Goal: Book appointment/travel/reservation

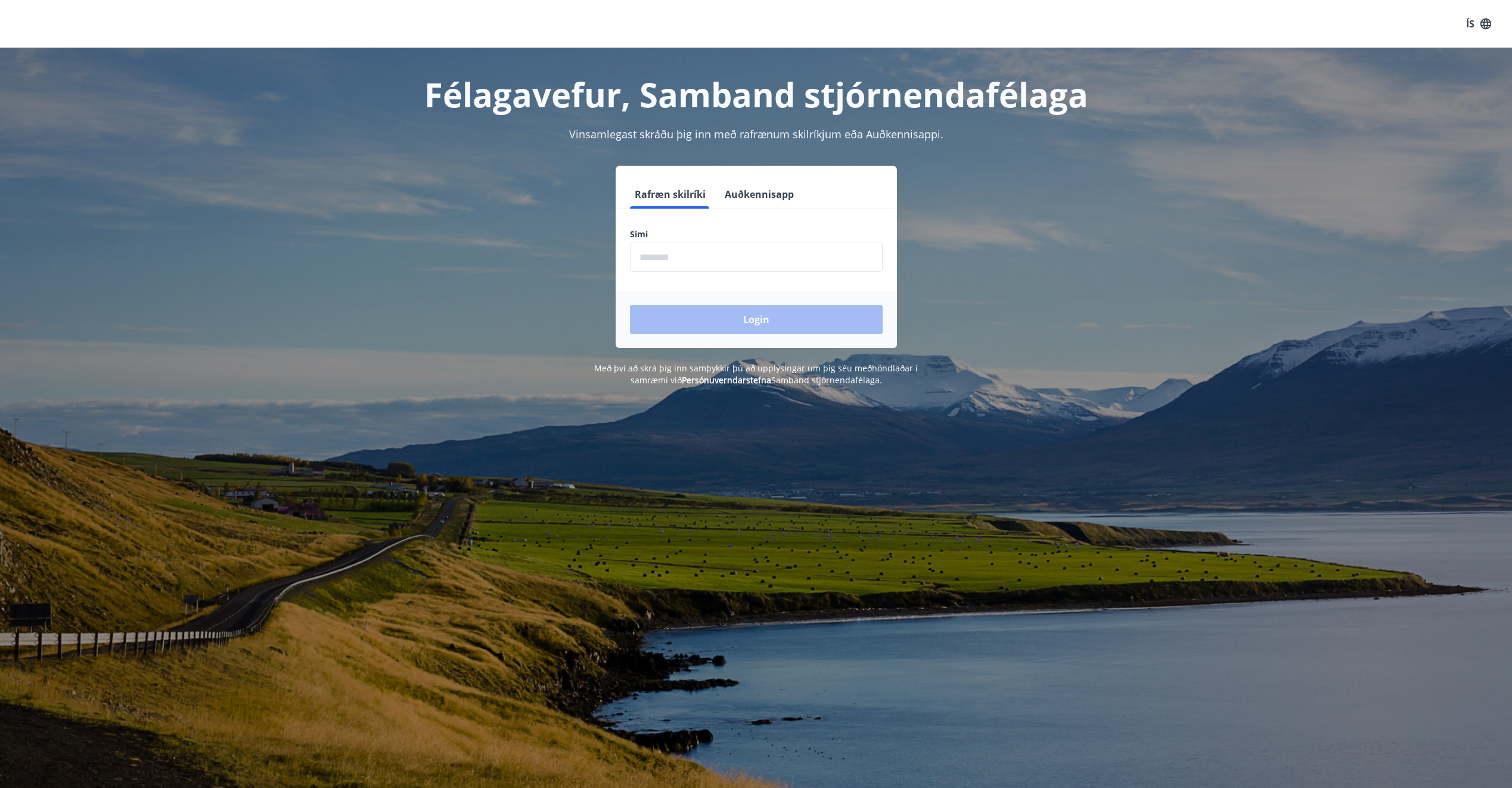
click at [650, 262] on input "phone" at bounding box center [756, 257] width 252 height 29
type input "********"
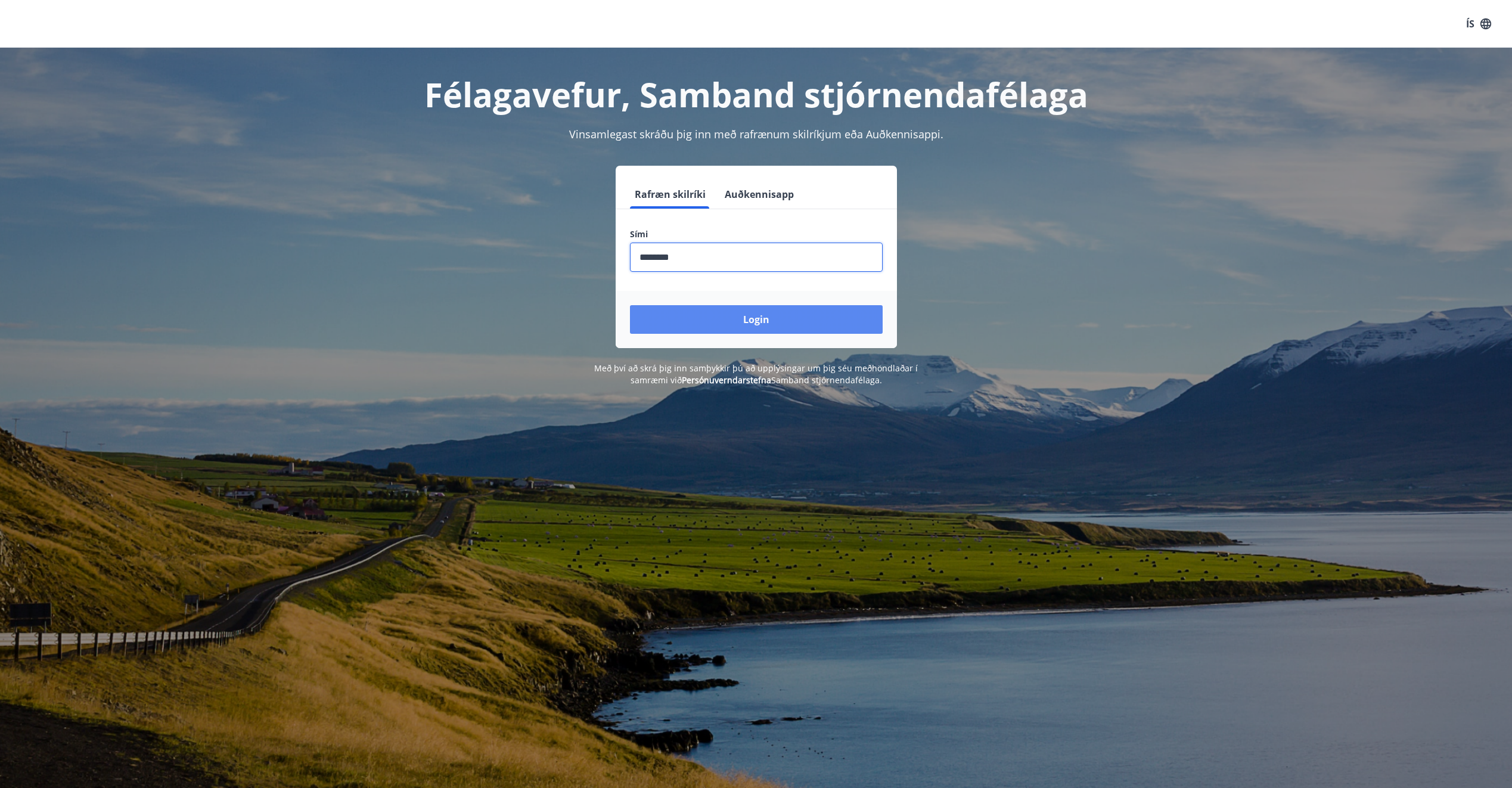
click at [719, 319] on button "Login" at bounding box center [756, 319] width 252 height 29
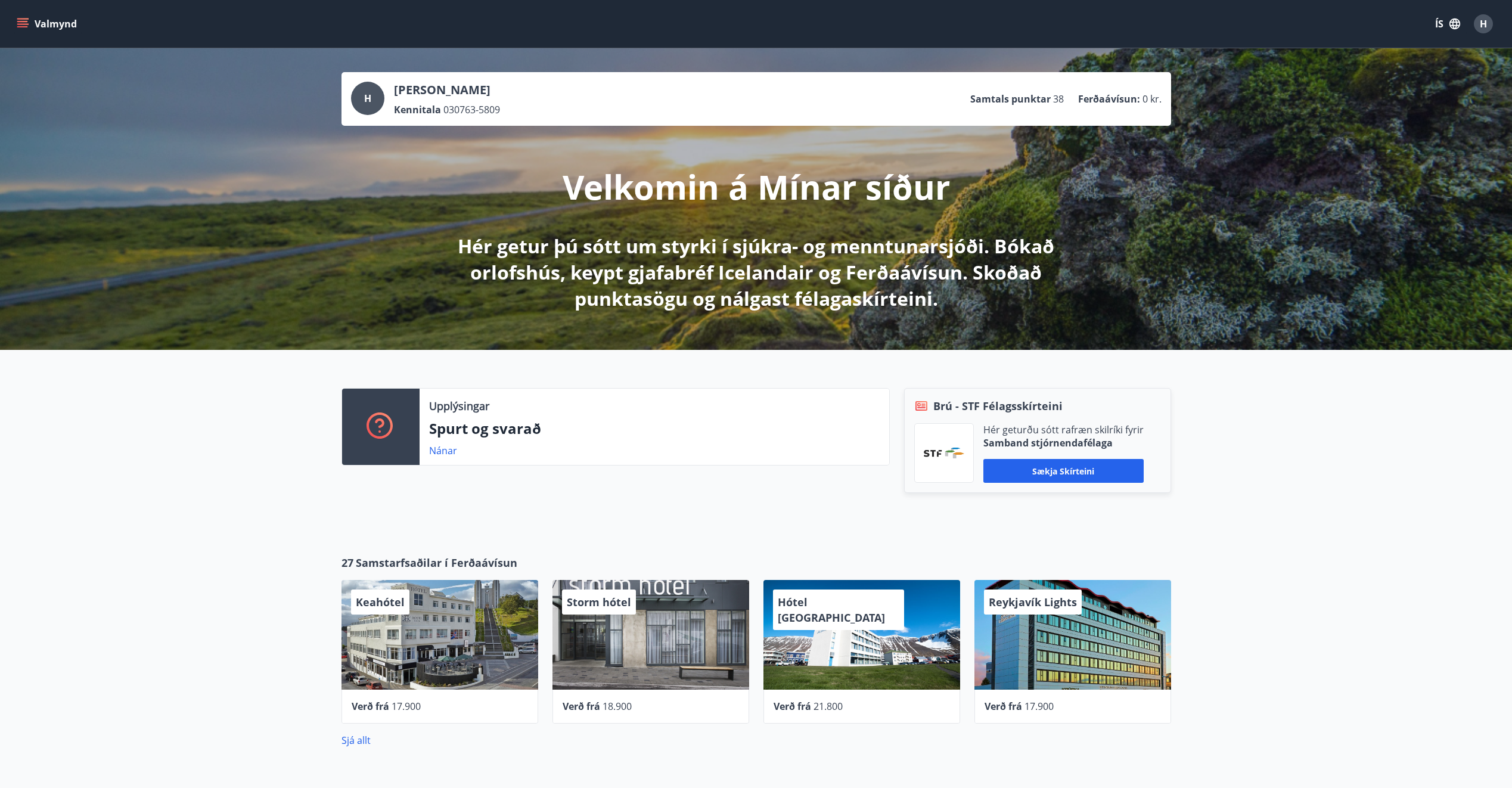
click at [26, 25] on icon "menu" at bounding box center [22, 24] width 12 height 12
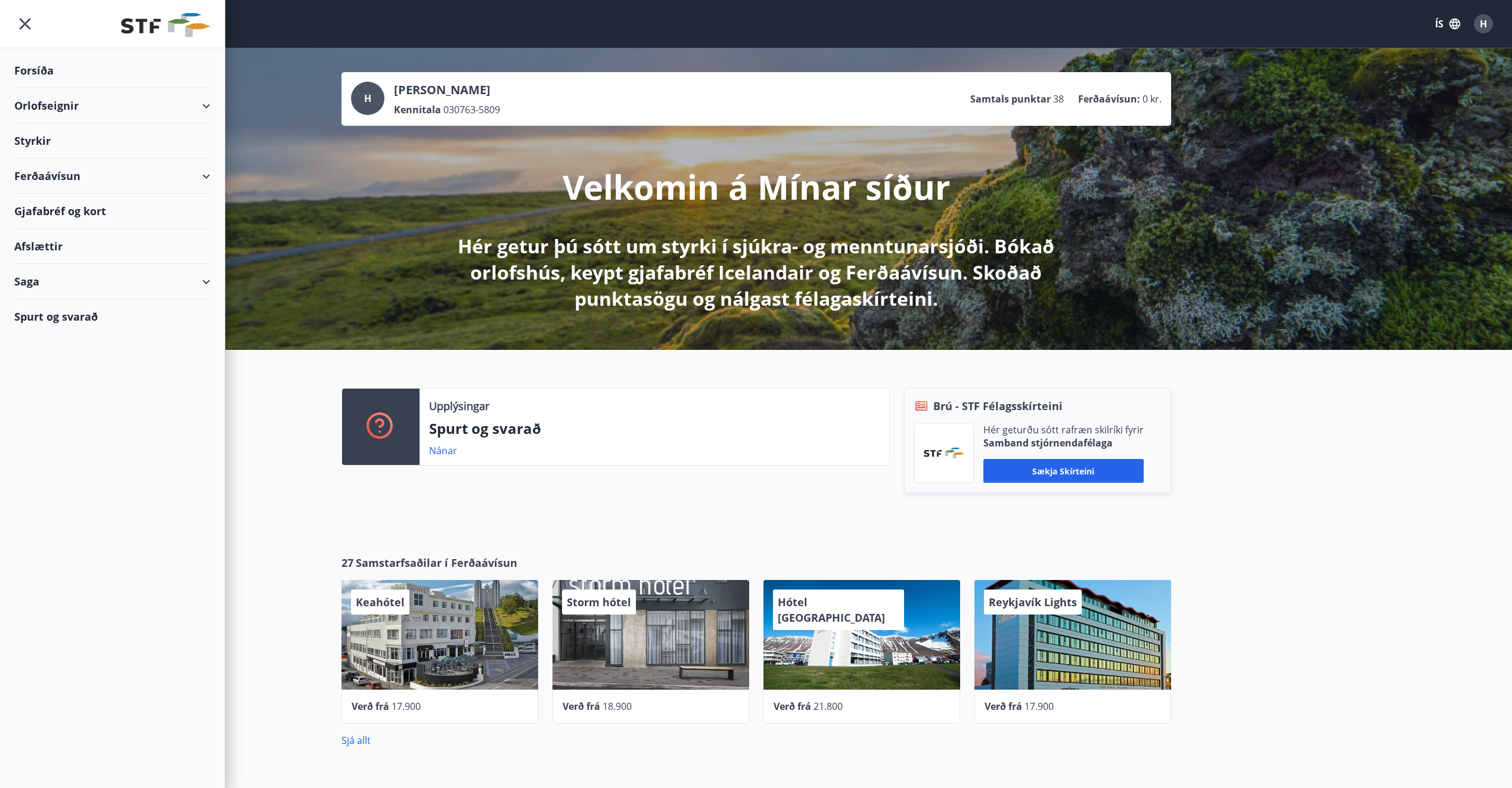
click at [61, 214] on div "Gjafabréf og kort" at bounding box center [112, 211] width 196 height 35
click at [55, 105] on div "Orlofseignir" at bounding box center [112, 105] width 196 height 35
click at [58, 137] on div "Framboð" at bounding box center [112, 136] width 177 height 25
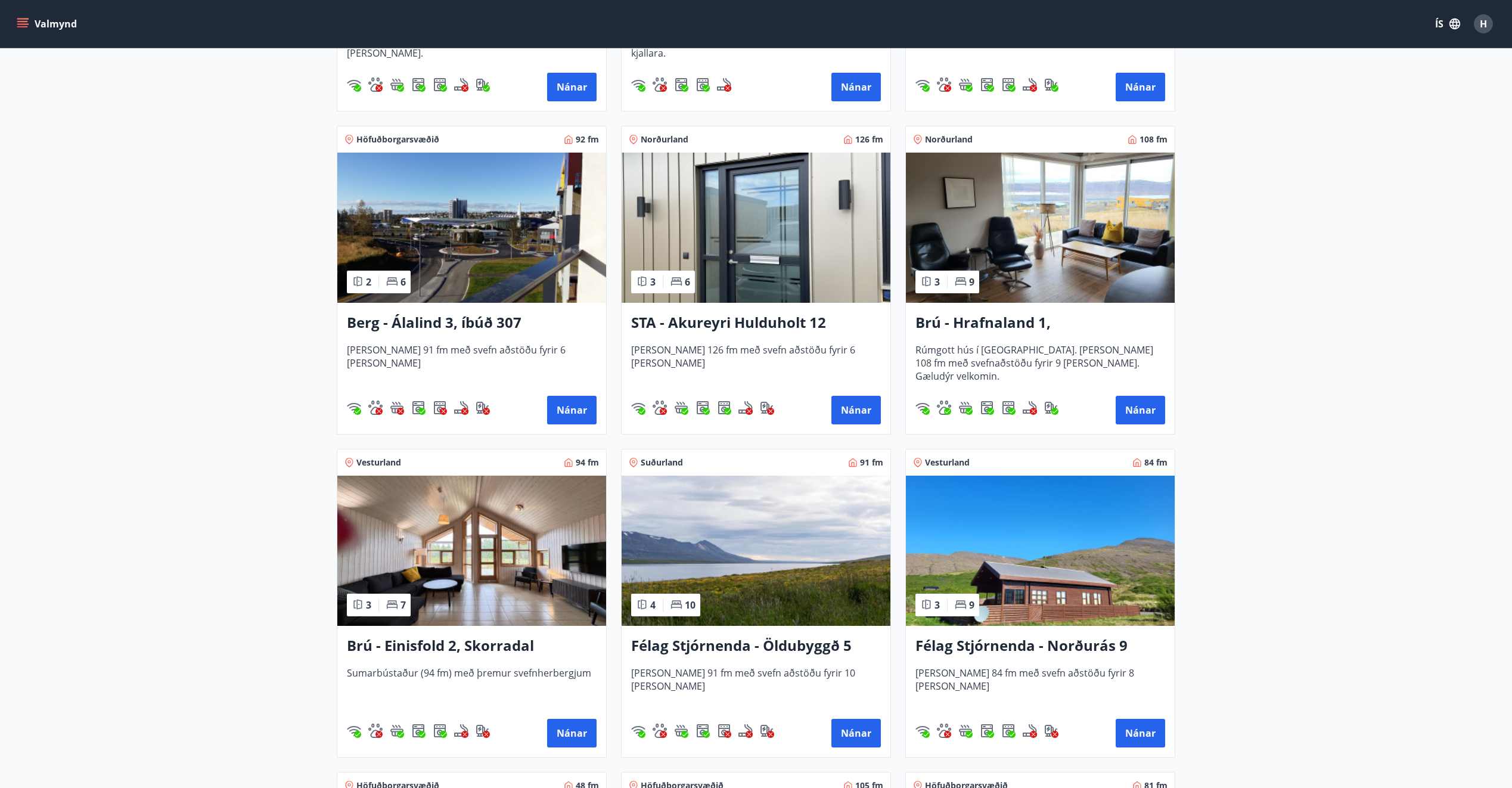
scroll to position [477, 0]
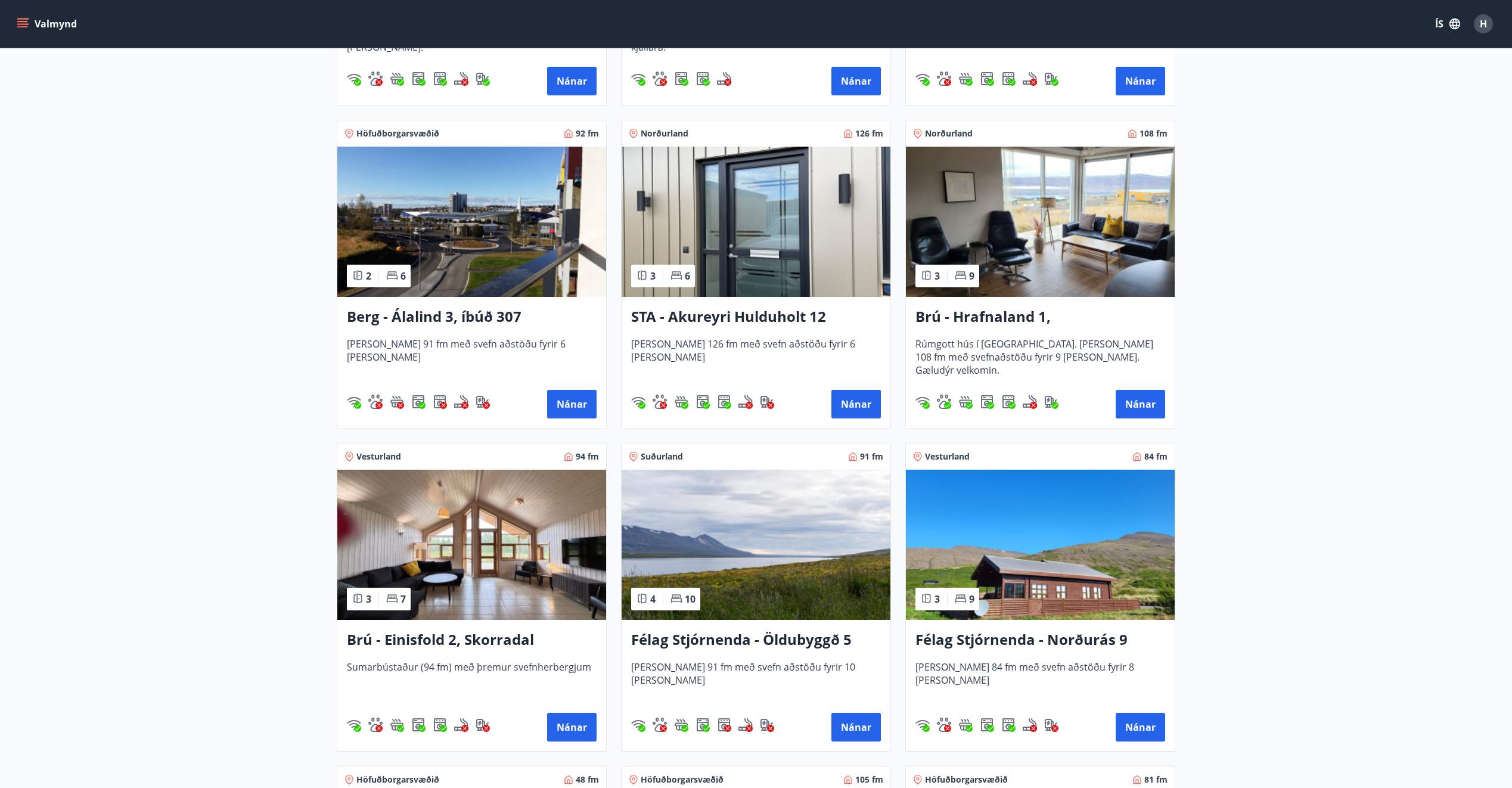
click at [431, 569] on img at bounding box center [471, 545] width 268 height 150
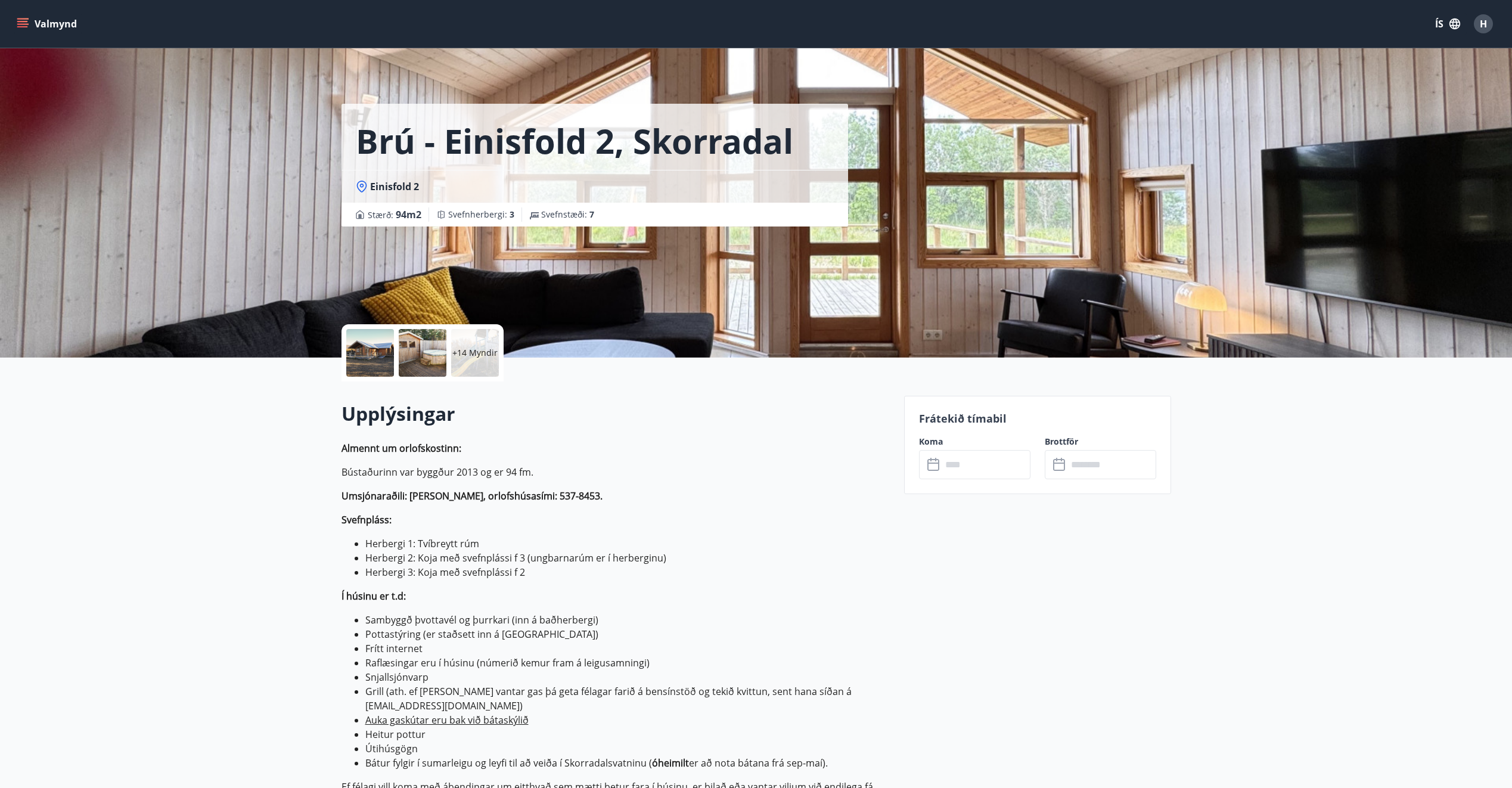
click at [425, 358] on div at bounding box center [423, 353] width 48 height 48
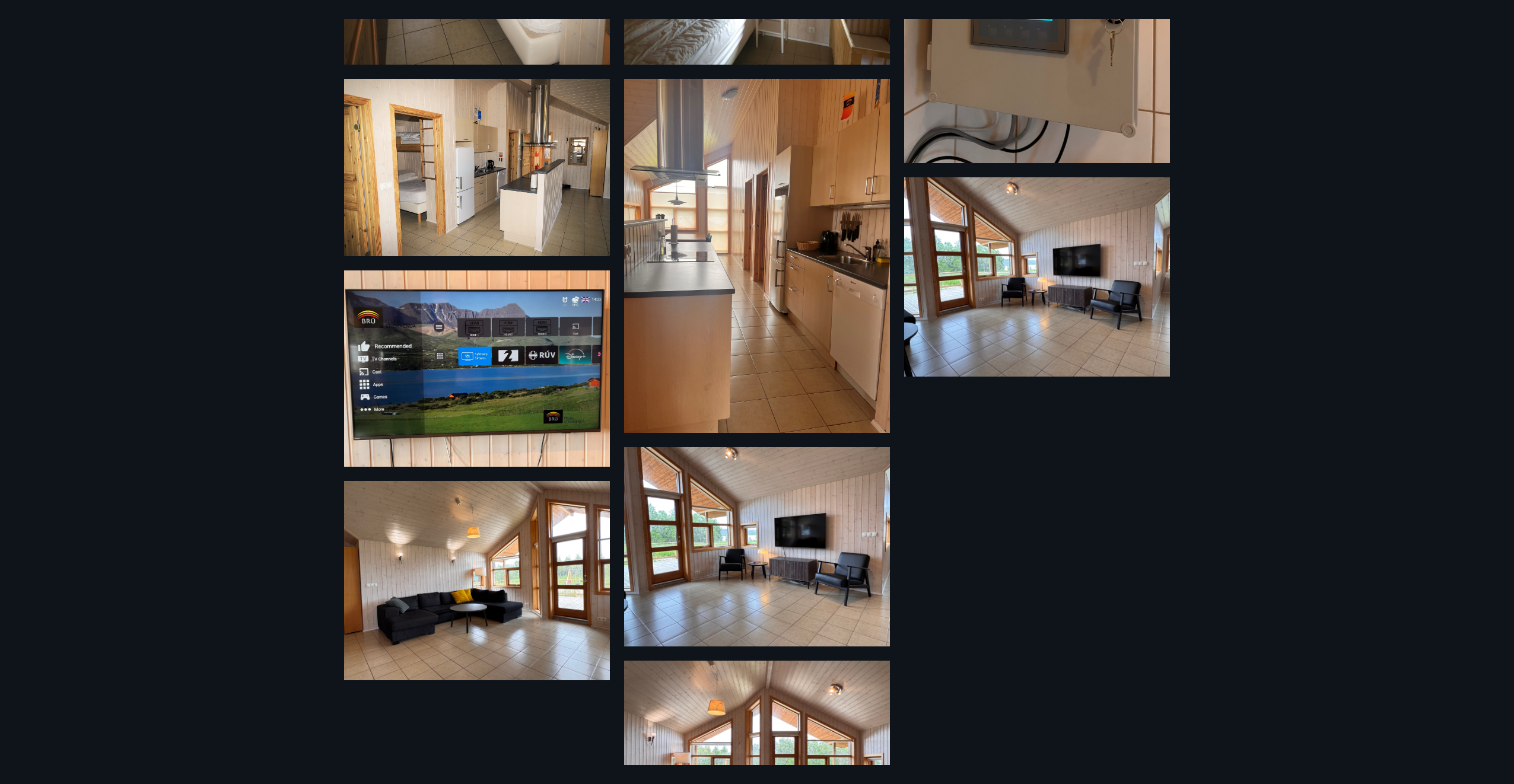
scroll to position [1095, 0]
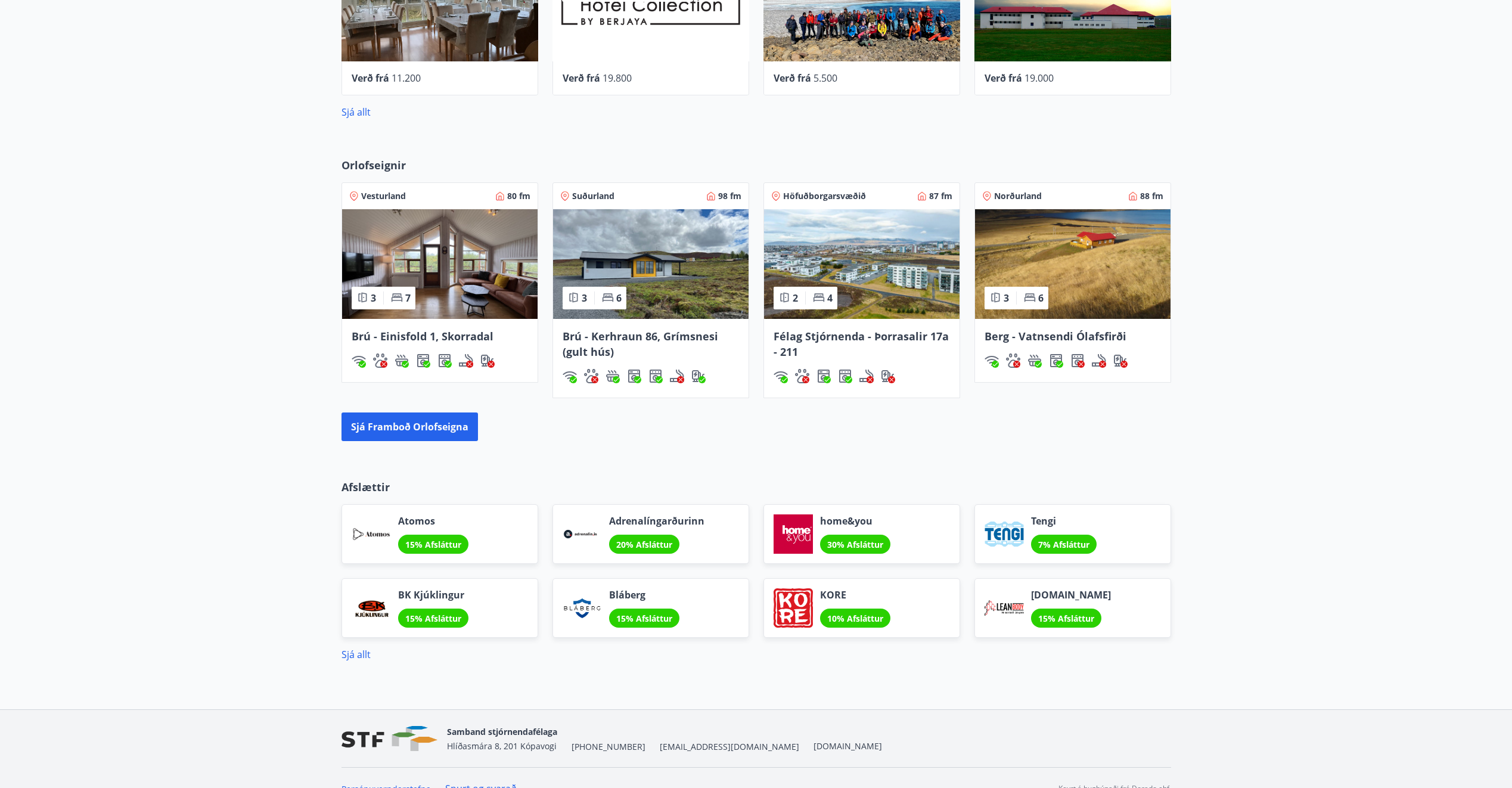
scroll to position [649, 0]
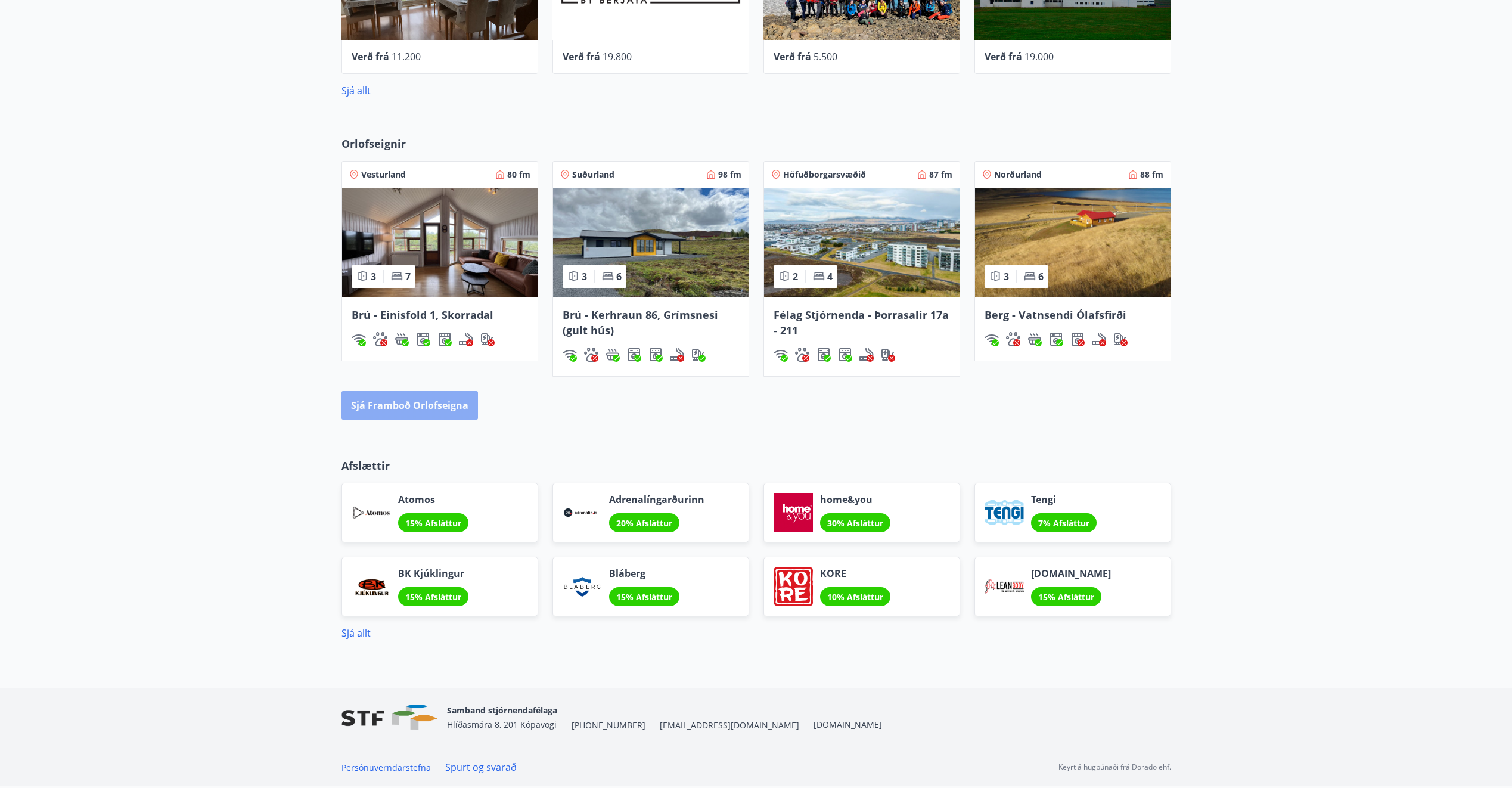
click at [459, 403] on button "Sjá framboð orlofseigna" at bounding box center [410, 405] width 136 height 29
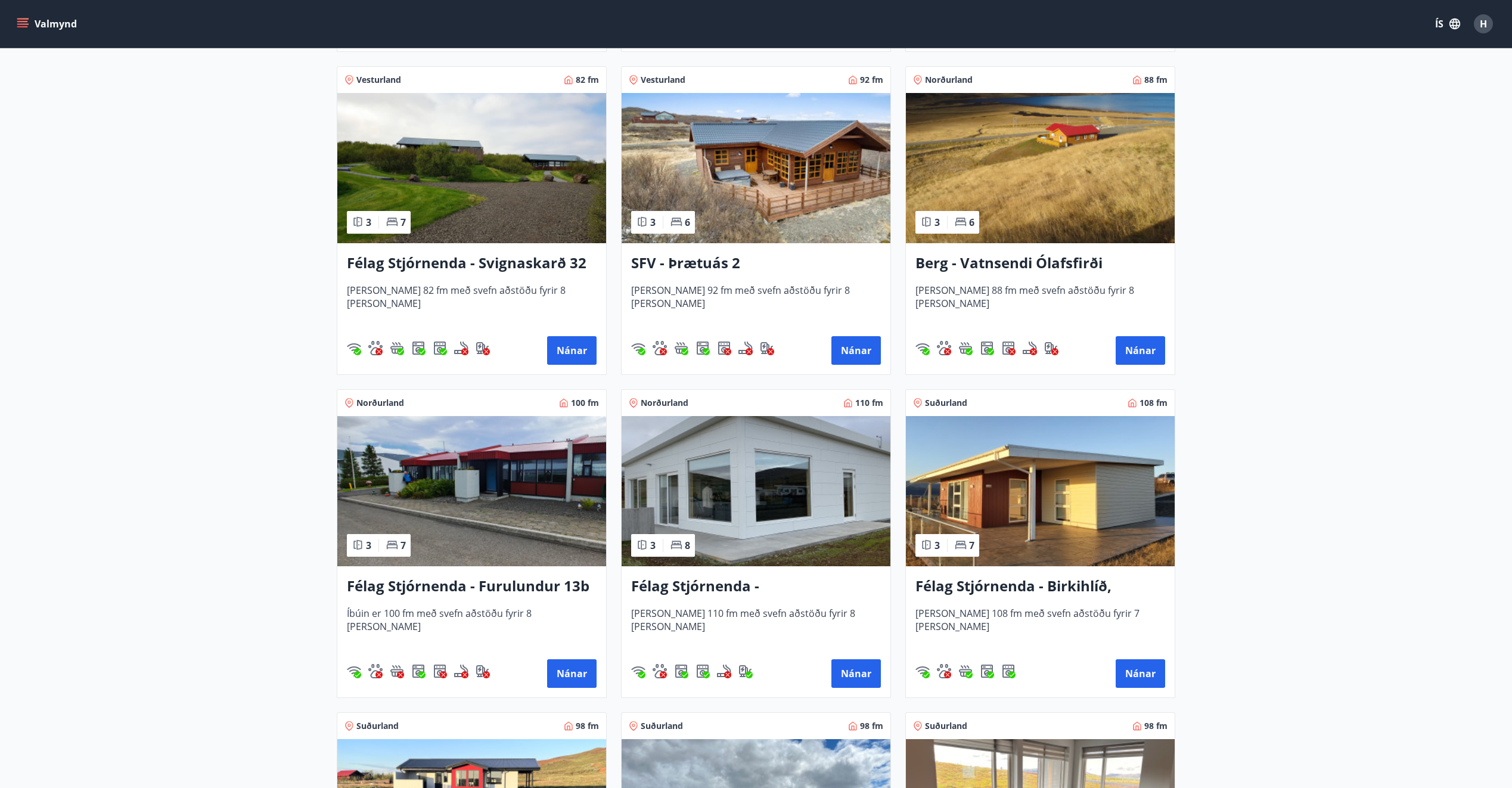
scroll to position [2562, 0]
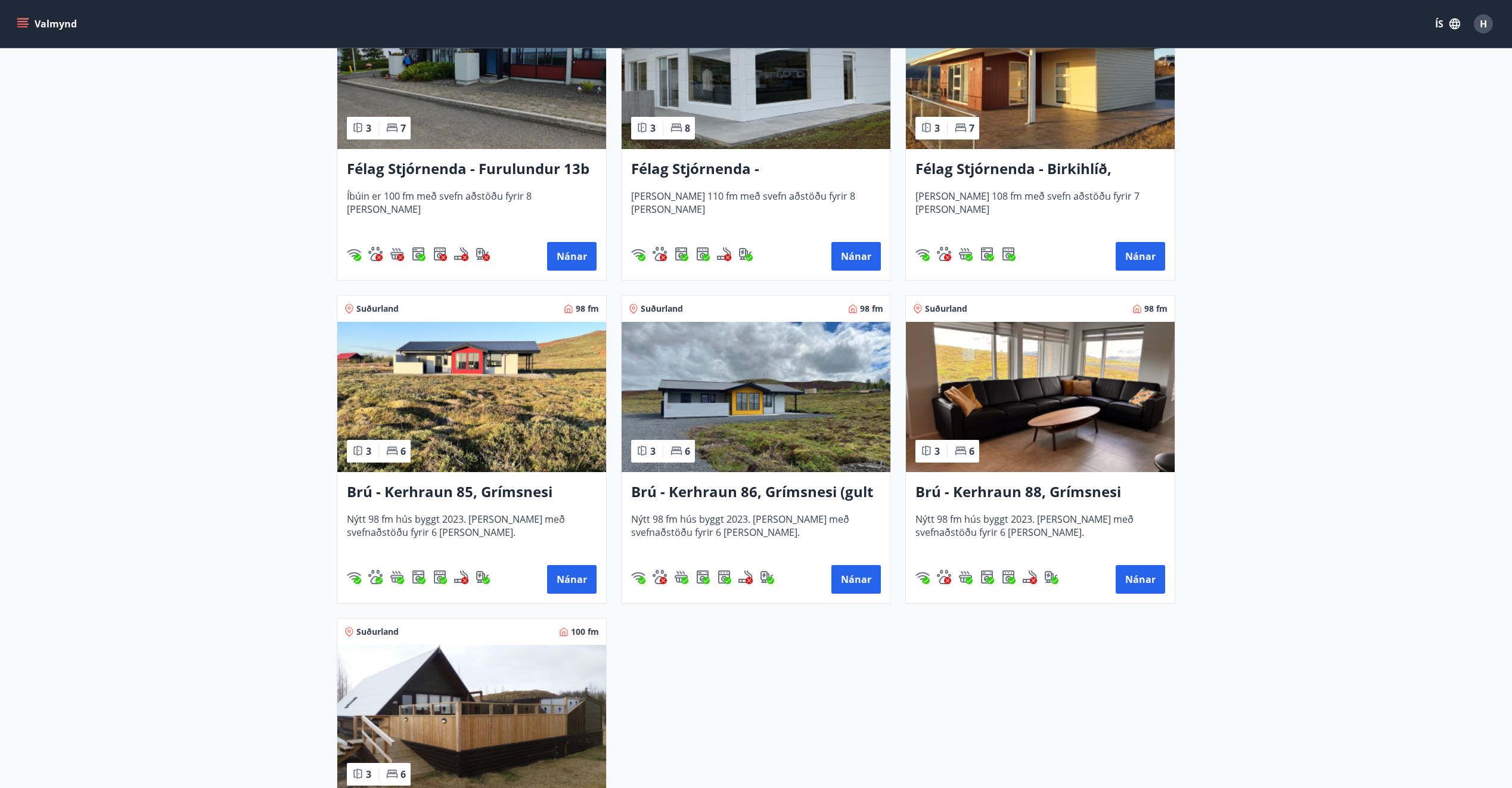
click at [452, 389] on img at bounding box center [471, 397] width 268 height 150
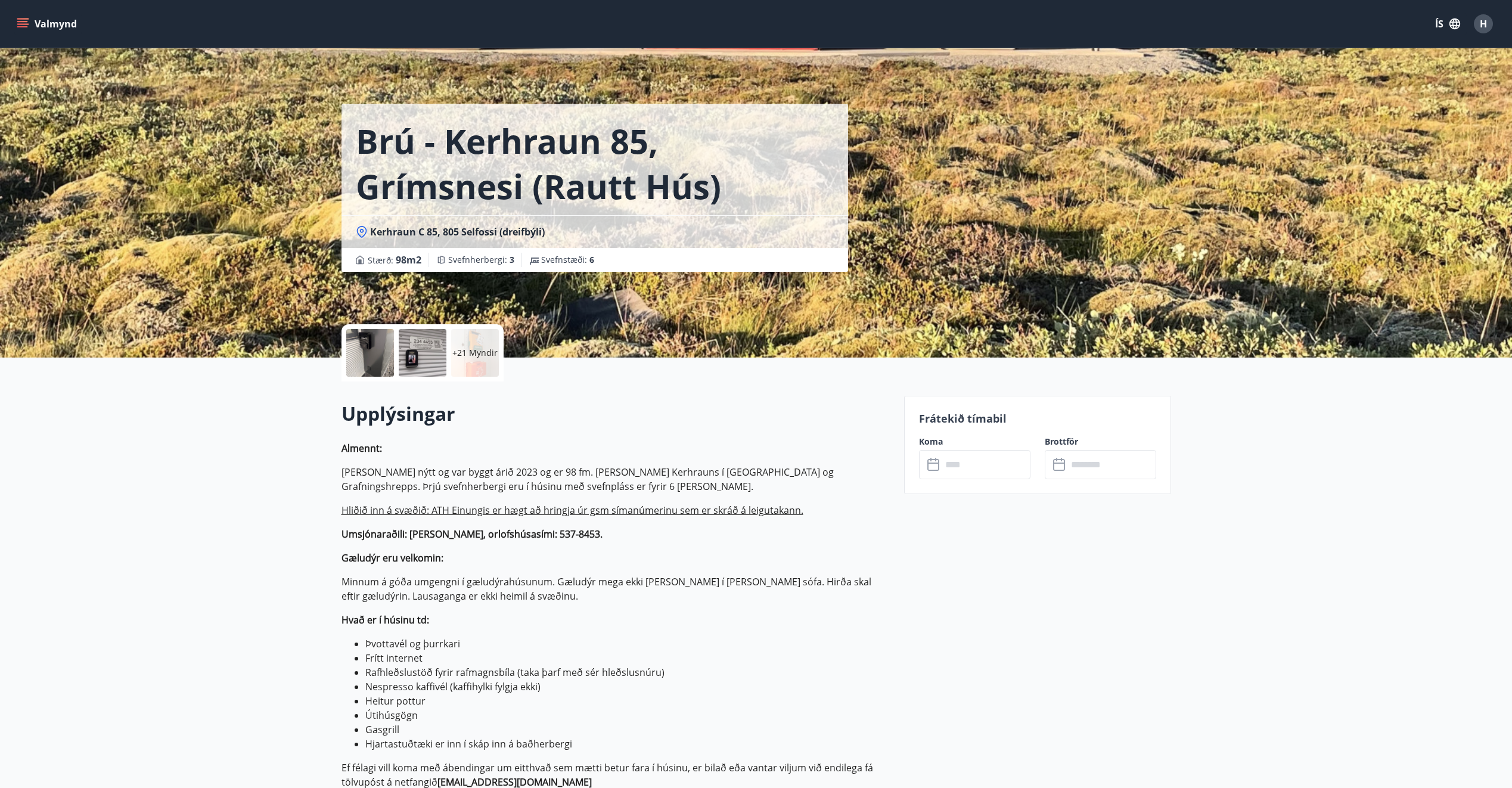
click at [430, 364] on div at bounding box center [423, 353] width 48 height 48
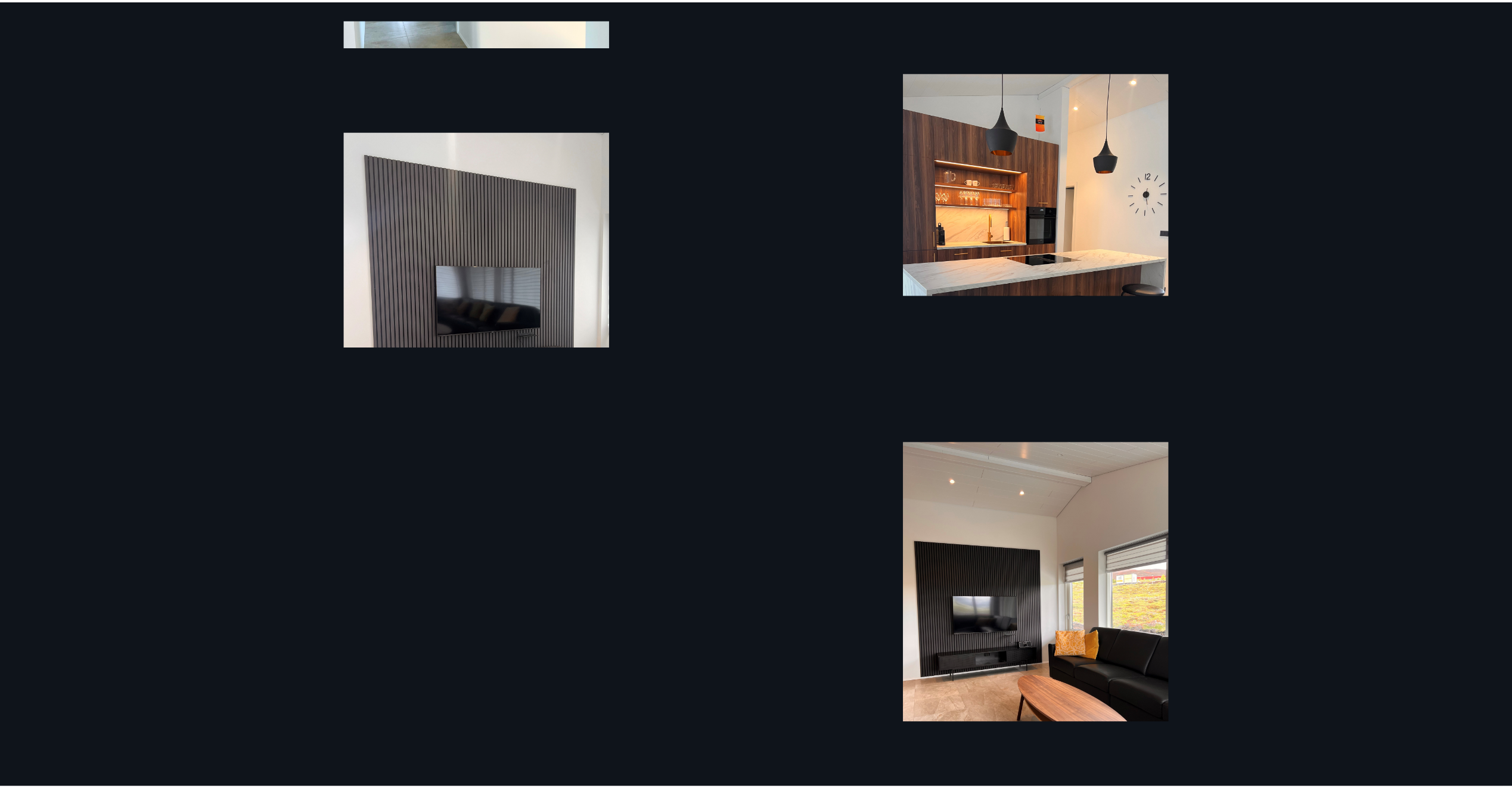
scroll to position [2618, 0]
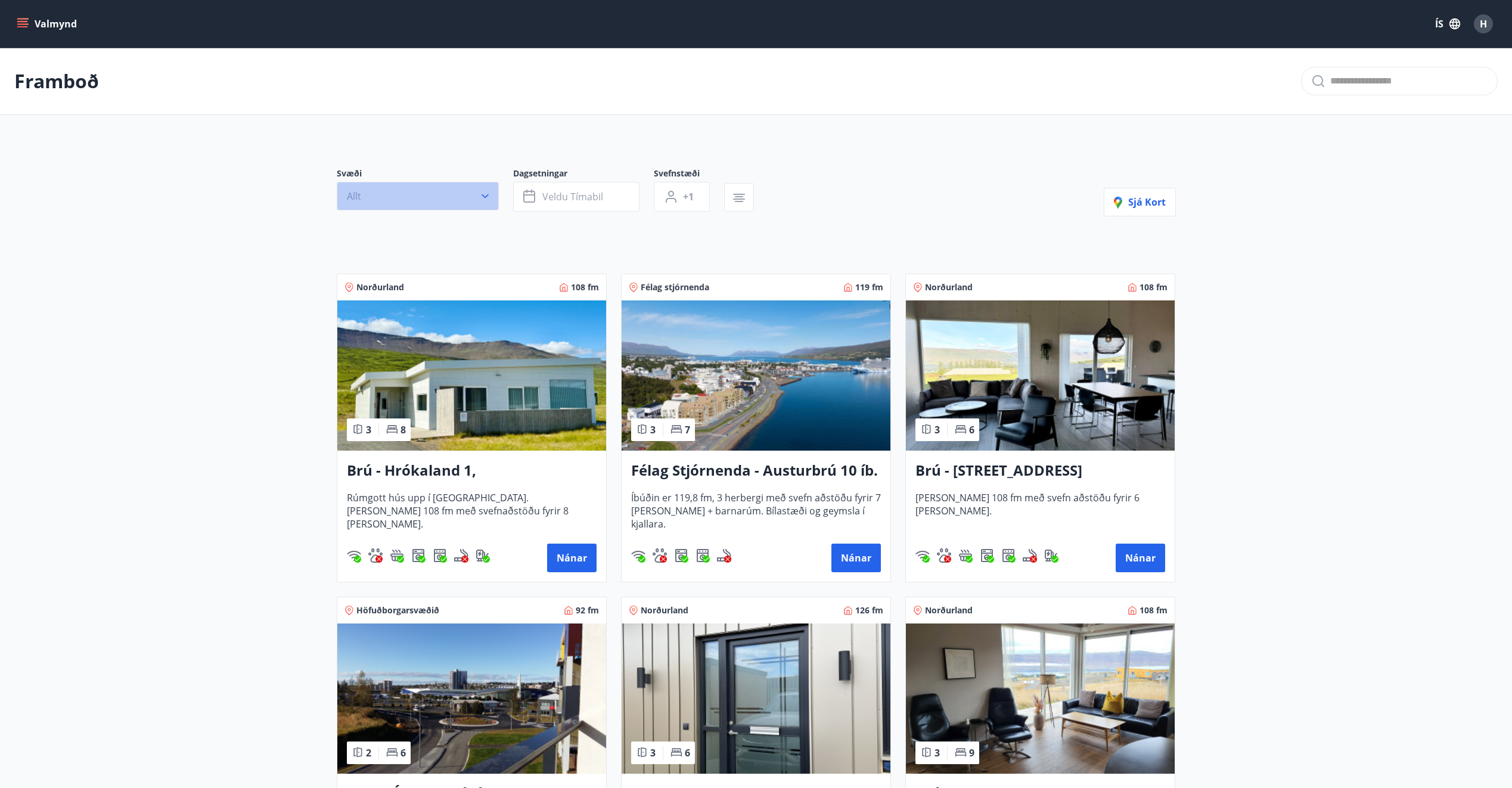
click at [488, 196] on icon "button" at bounding box center [485, 196] width 12 height 12
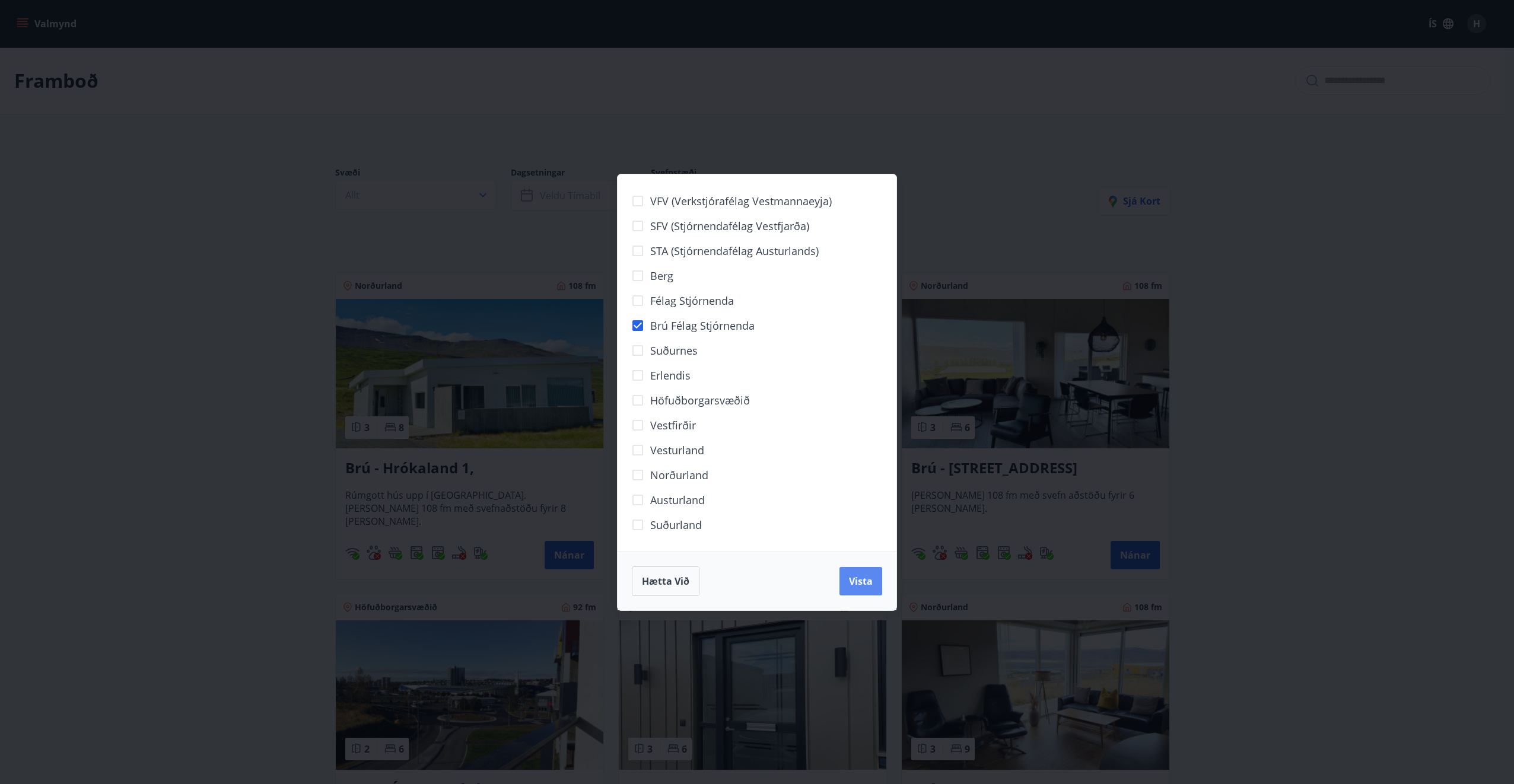
click at [878, 587] on button "Vista" at bounding box center [861, 581] width 43 height 29
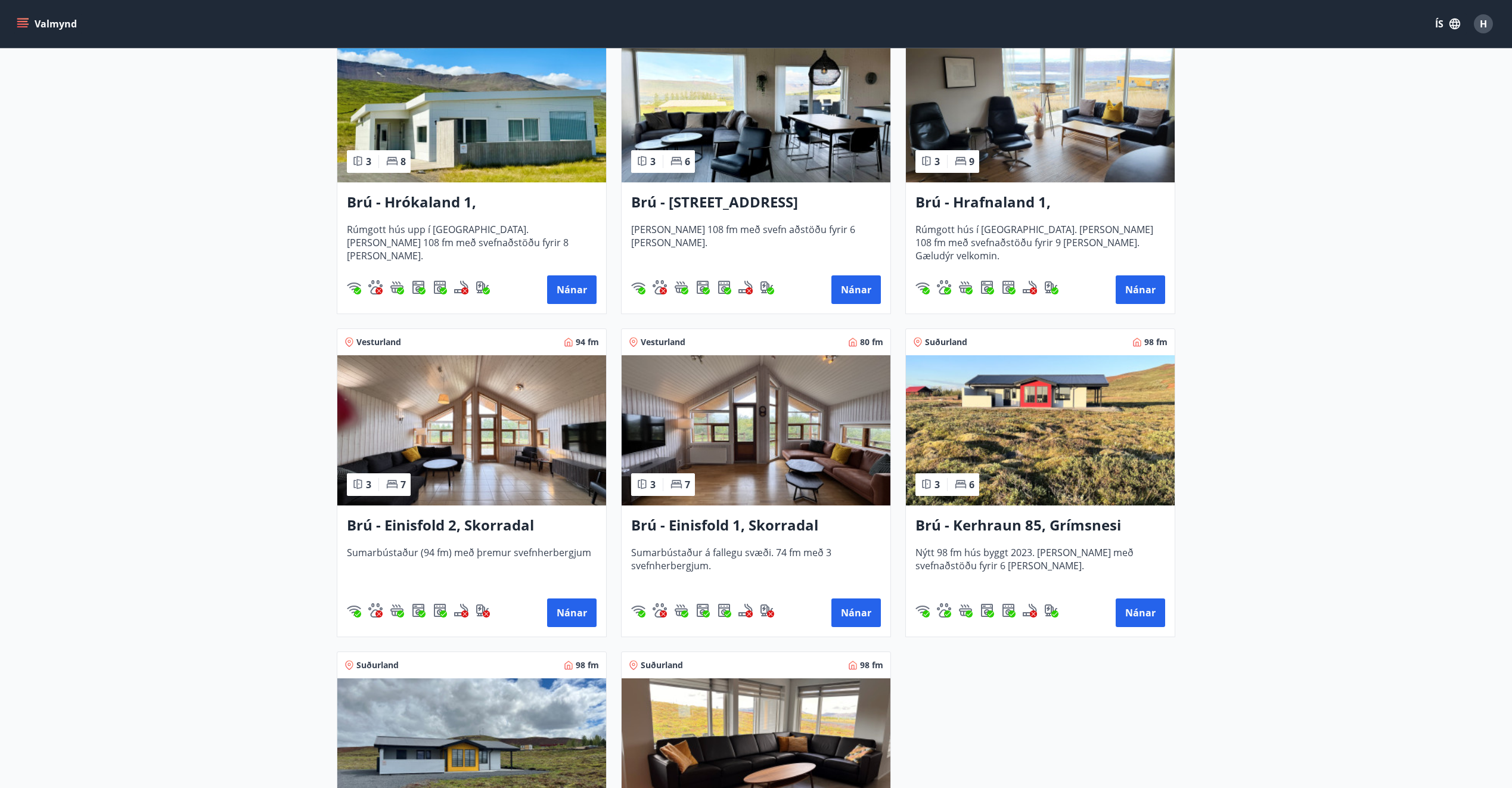
scroll to position [298, 0]
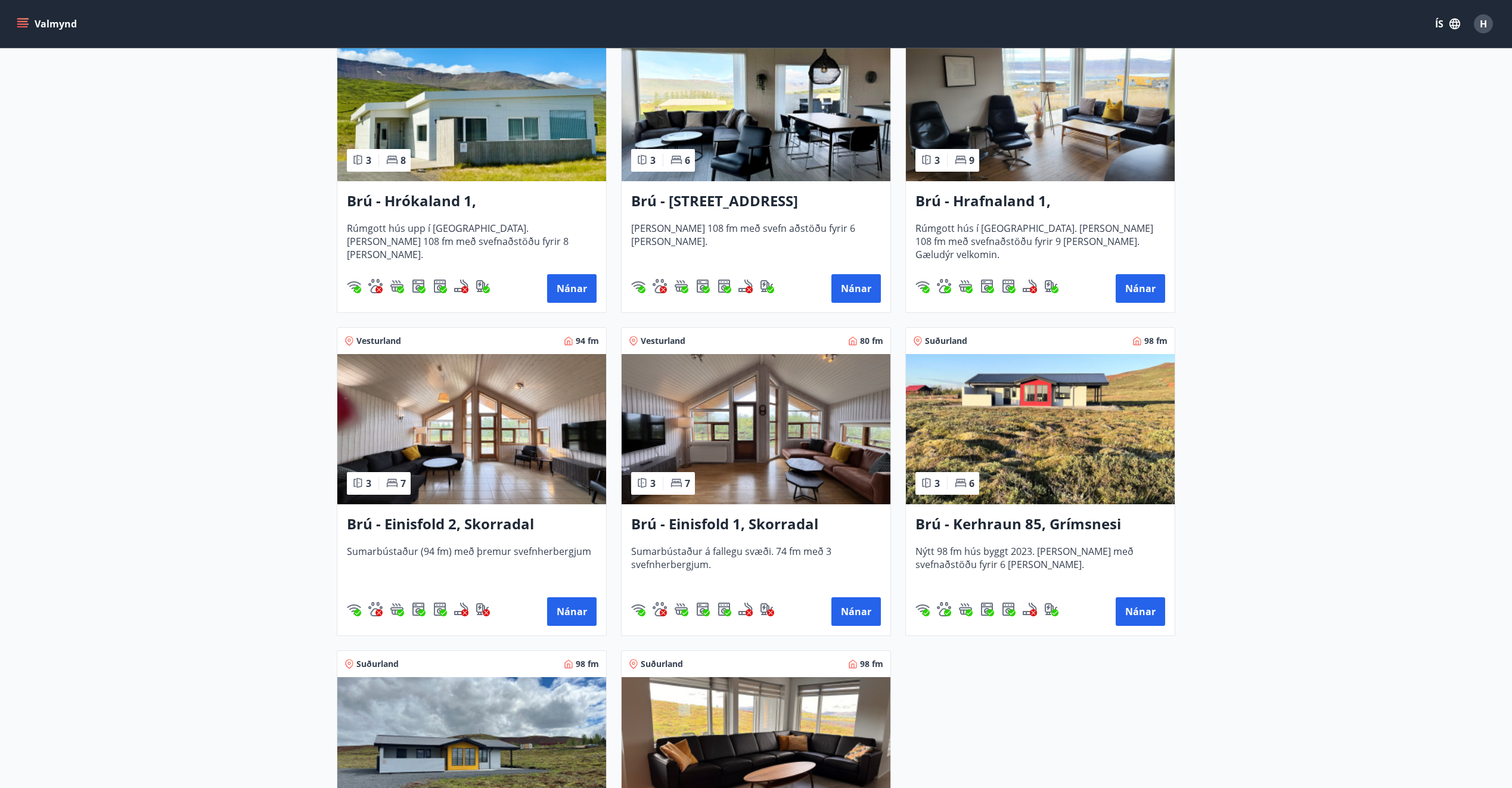
click at [1052, 427] on img at bounding box center [1040, 429] width 268 height 150
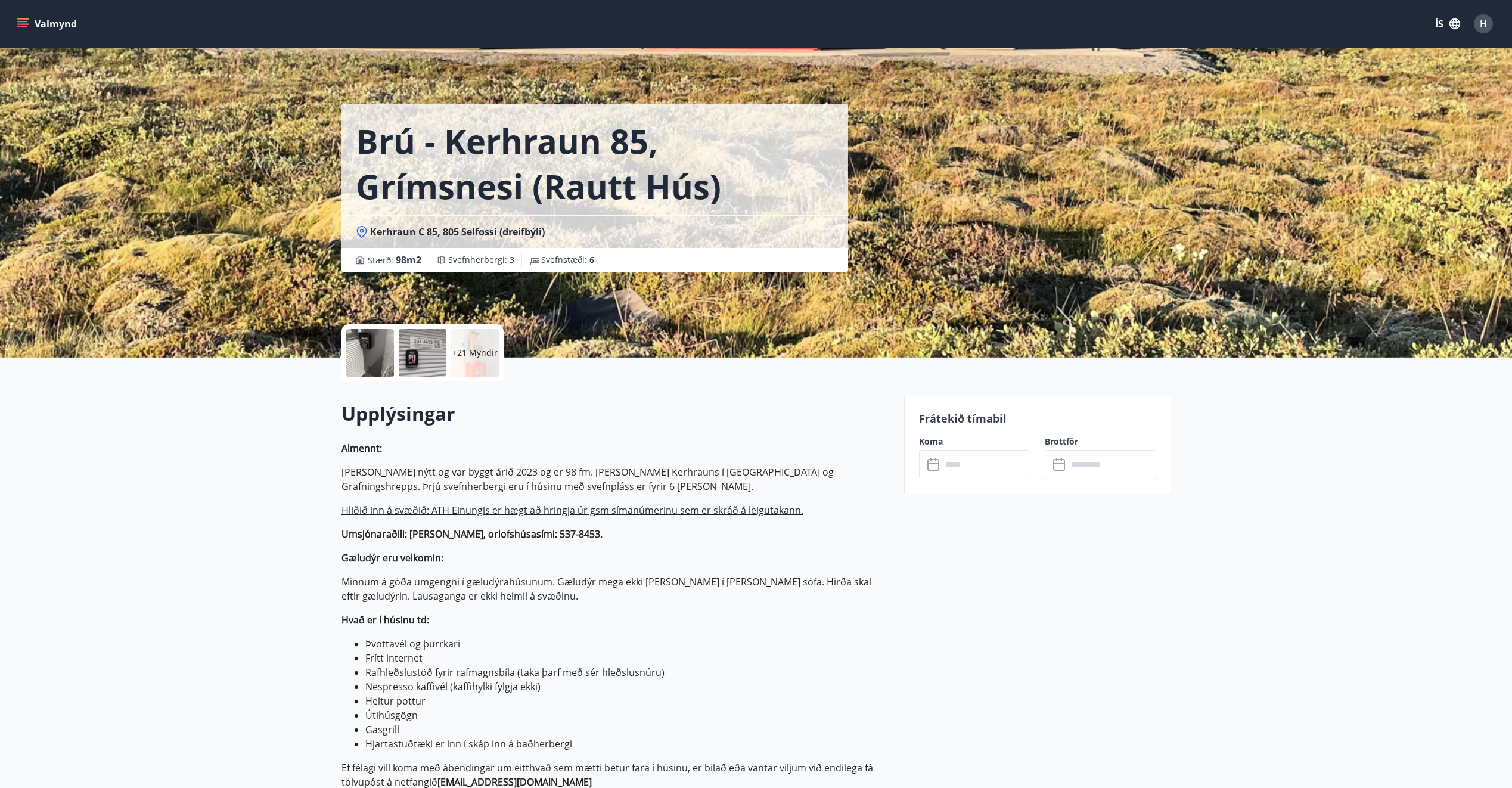
click at [965, 468] on input "text" at bounding box center [986, 464] width 89 height 29
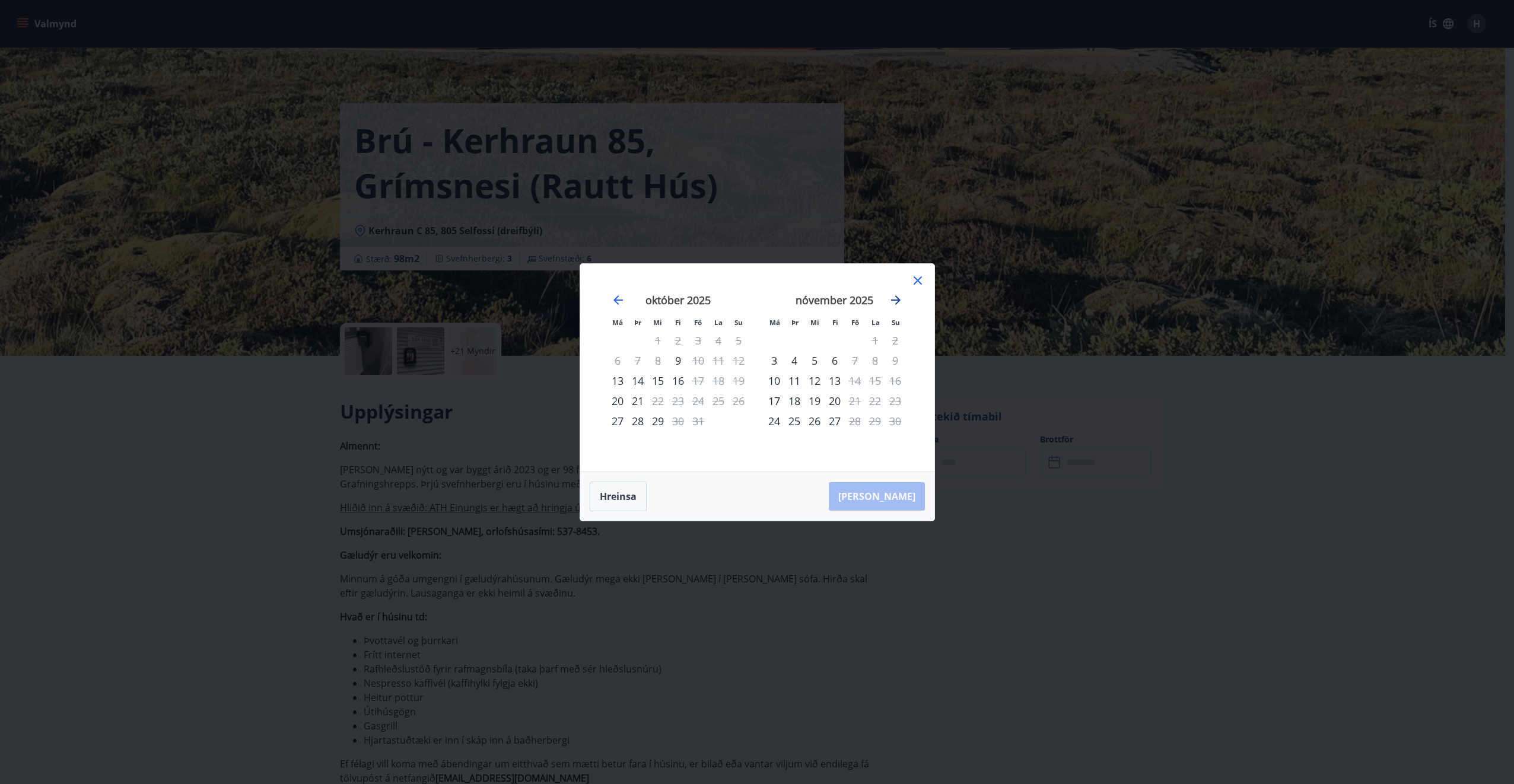
click at [898, 298] on icon "Move forward to switch to the next month." at bounding box center [896, 300] width 10 height 10
click at [855, 357] on div "12" at bounding box center [855, 360] width 20 height 20
click at [875, 358] on div "13" at bounding box center [875, 360] width 20 height 20
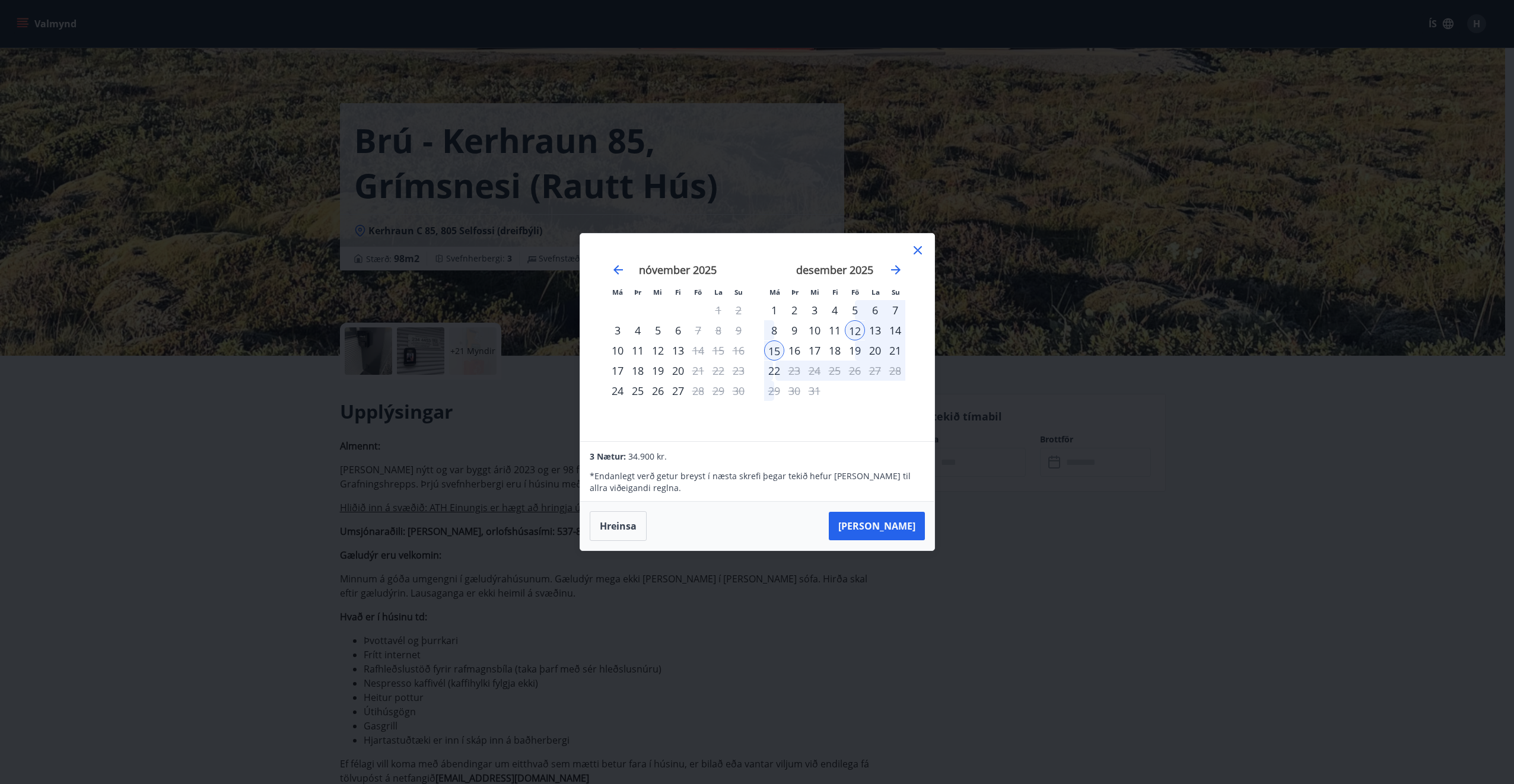
click at [915, 249] on icon at bounding box center [917, 250] width 14 height 14
